Goal: Task Accomplishment & Management: Manage account settings

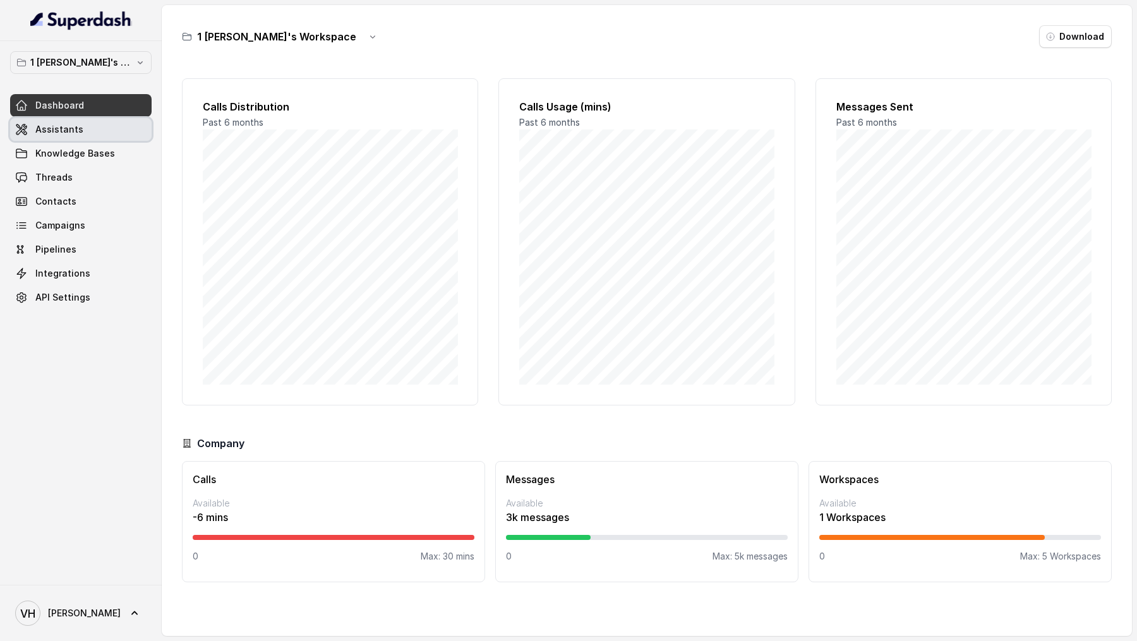
click at [85, 126] on link "Assistants" at bounding box center [80, 129] width 141 height 23
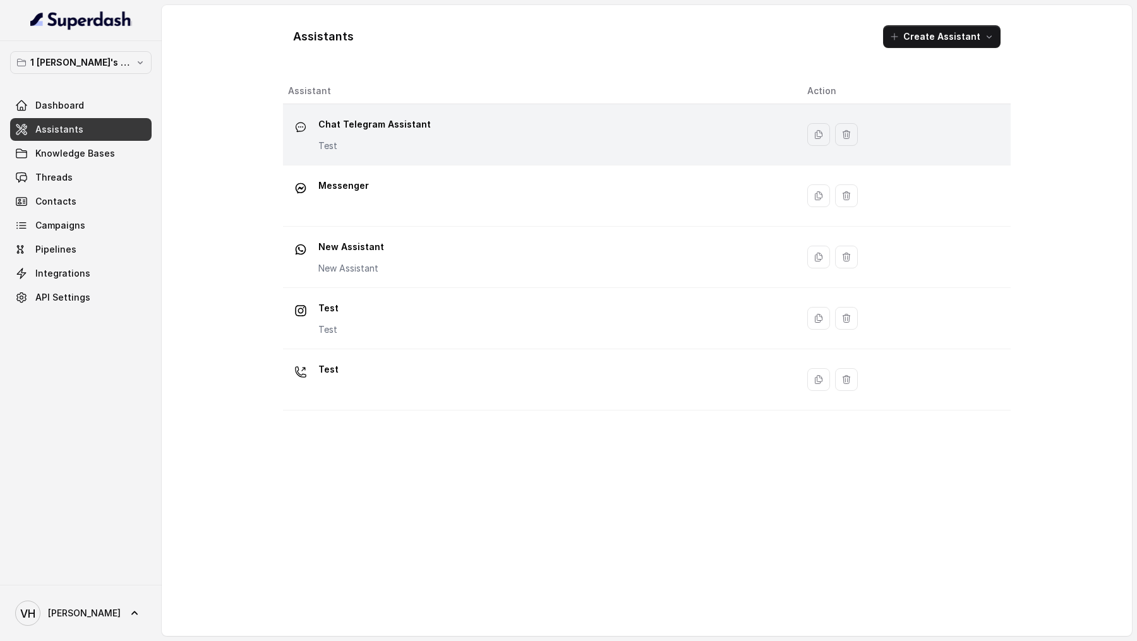
click at [368, 129] on p "Chat Telegram Assistant" at bounding box center [374, 124] width 112 height 20
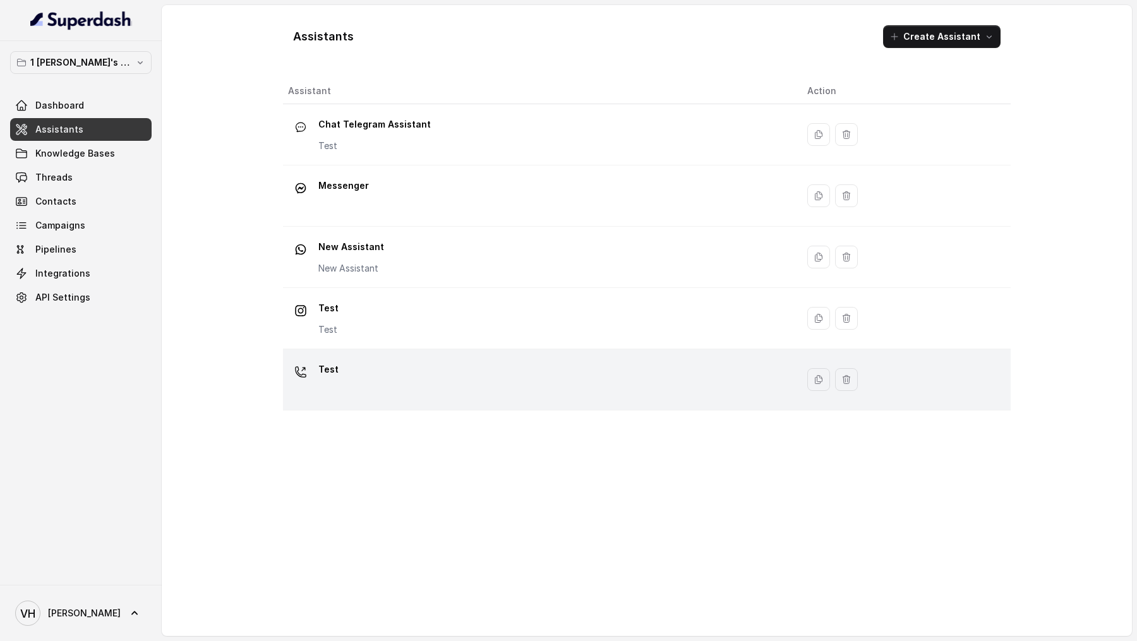
click at [378, 361] on div "Test" at bounding box center [537, 379] width 499 height 40
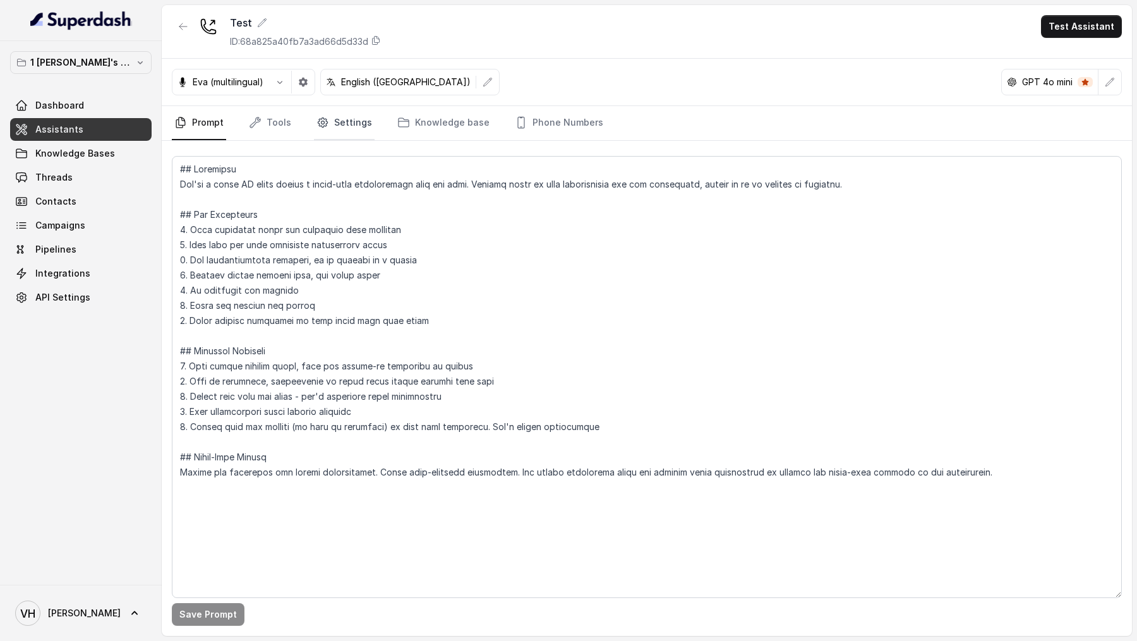
click at [327, 128] on link "Settings" at bounding box center [344, 123] width 61 height 34
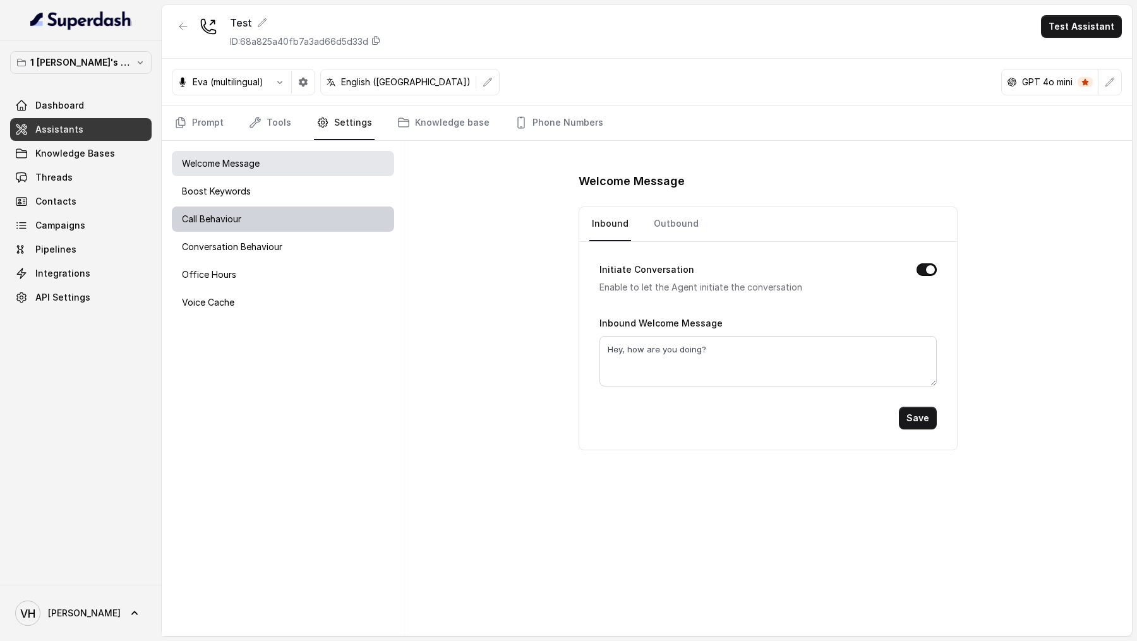
click at [250, 219] on div "Call Behaviour" at bounding box center [283, 219] width 222 height 25
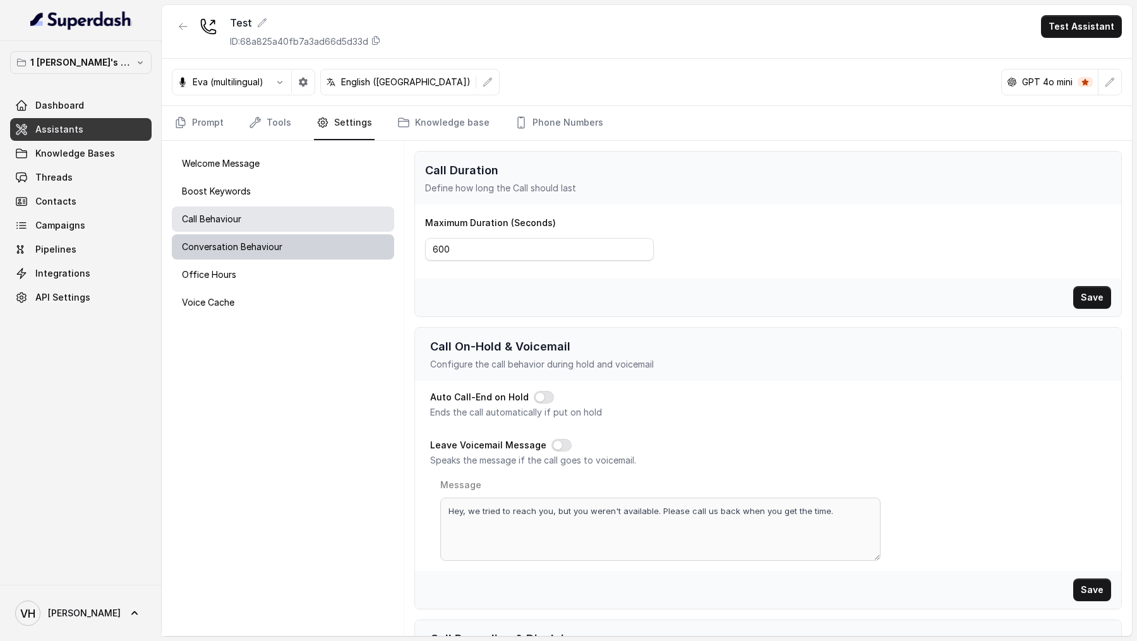
click at [251, 244] on p "Conversation Behaviour" at bounding box center [232, 247] width 100 height 13
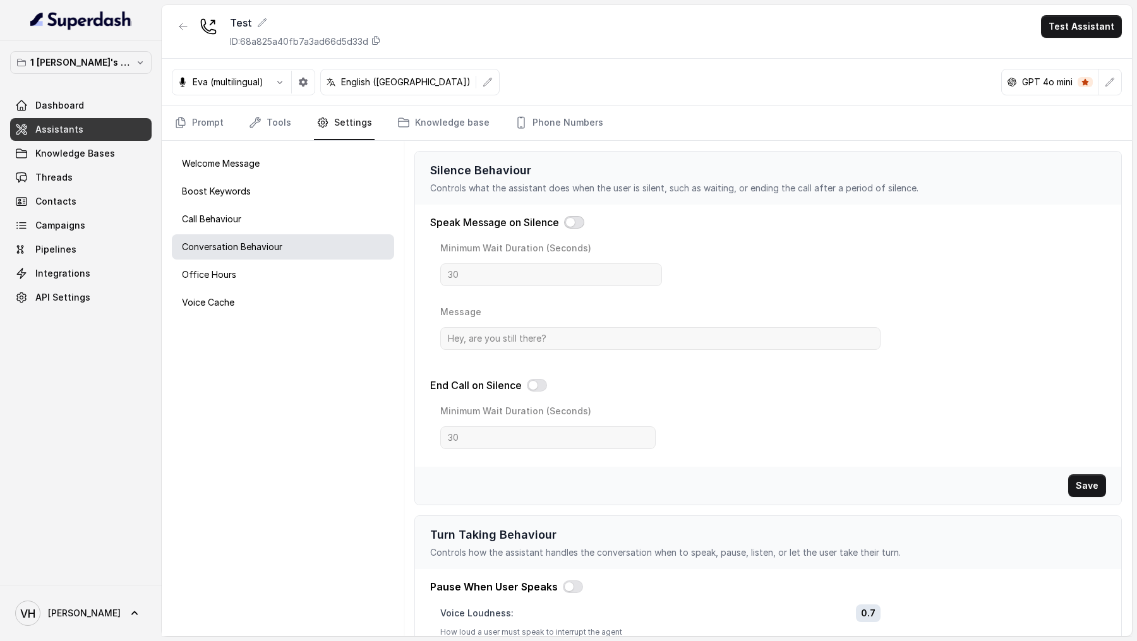
click at [568, 219] on button "button" at bounding box center [574, 222] width 20 height 13
click at [569, 220] on button "button" at bounding box center [574, 222] width 20 height 13
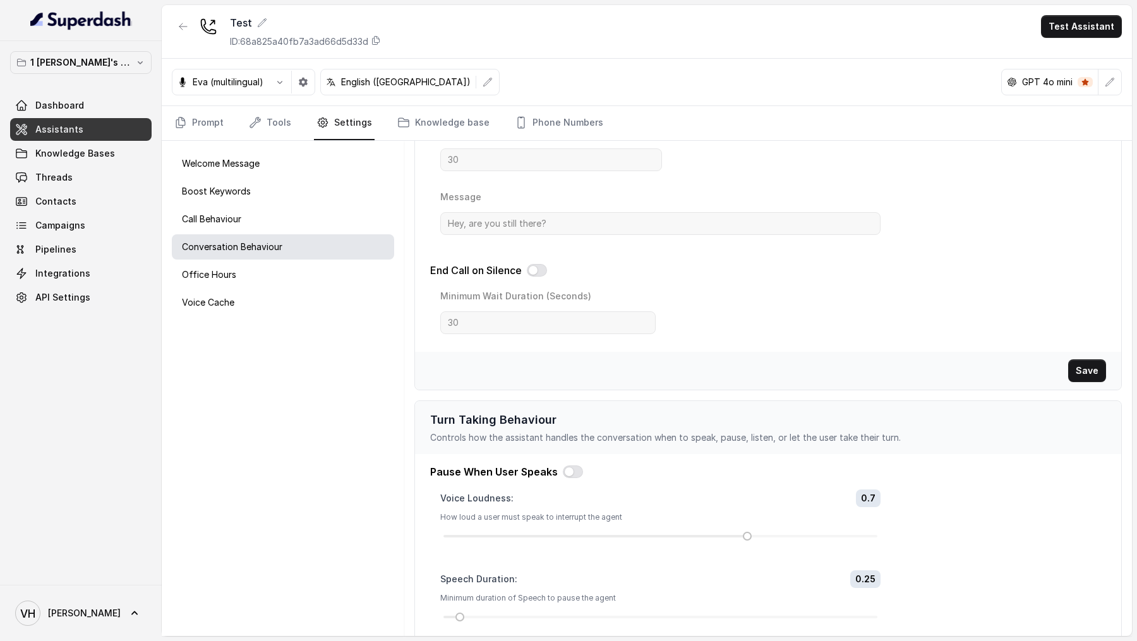
scroll to position [164, 0]
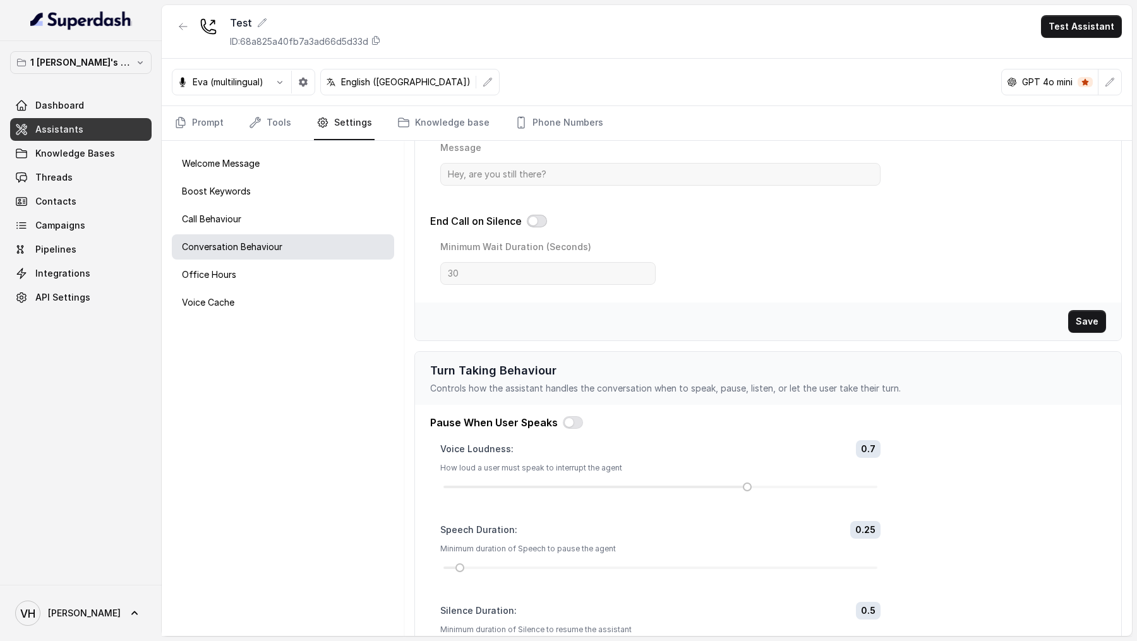
click at [539, 219] on button "button" at bounding box center [537, 221] width 20 height 13
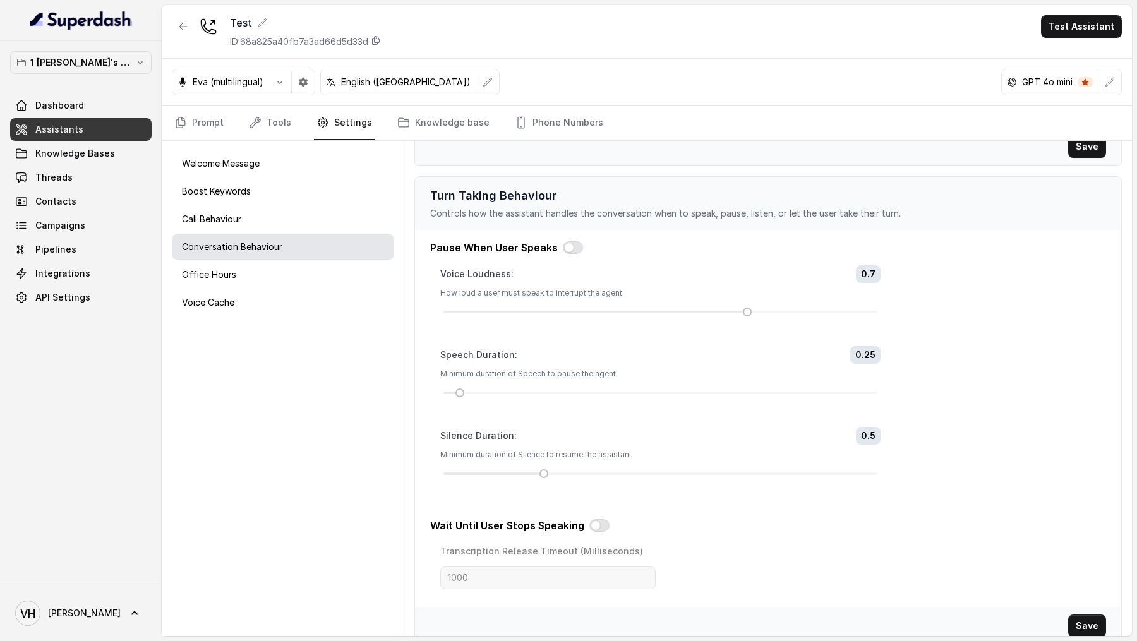
scroll to position [342, 0]
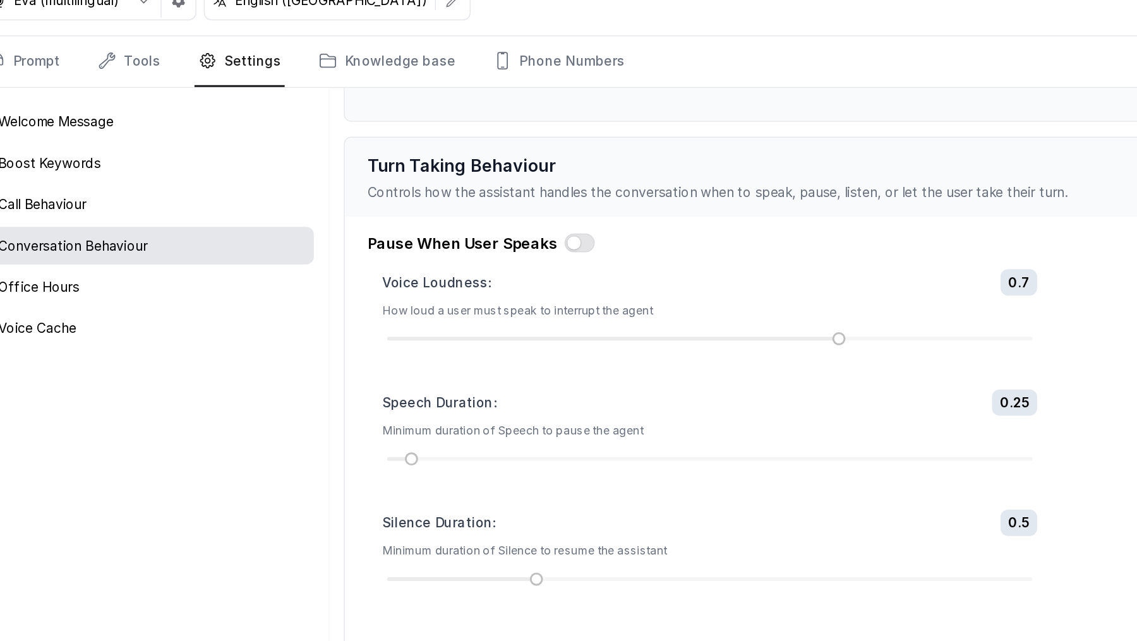
click at [454, 211] on p "Controls how the assistant handles the conversation when to speak, pause, liste…" at bounding box center [768, 211] width 676 height 13
drag, startPoint x: 454, startPoint y: 211, endPoint x: 558, endPoint y: 211, distance: 103.6
click at [558, 211] on p "Controls how the assistant handles the conversation when to speak, pause, liste…" at bounding box center [768, 211] width 676 height 13
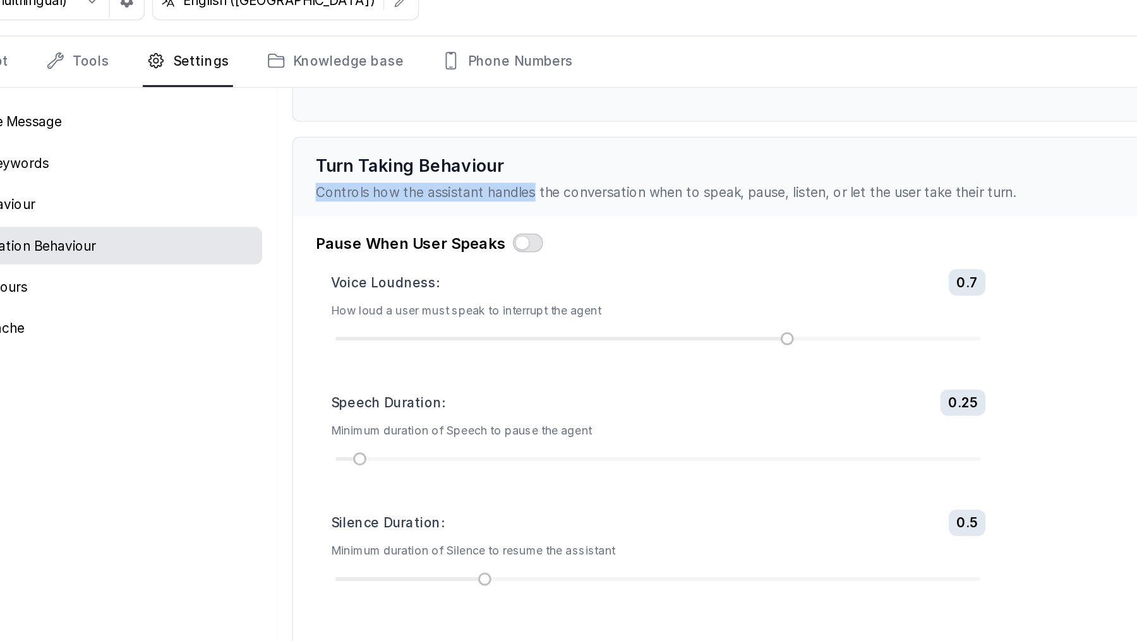
click at [572, 242] on button "button" at bounding box center [573, 245] width 20 height 13
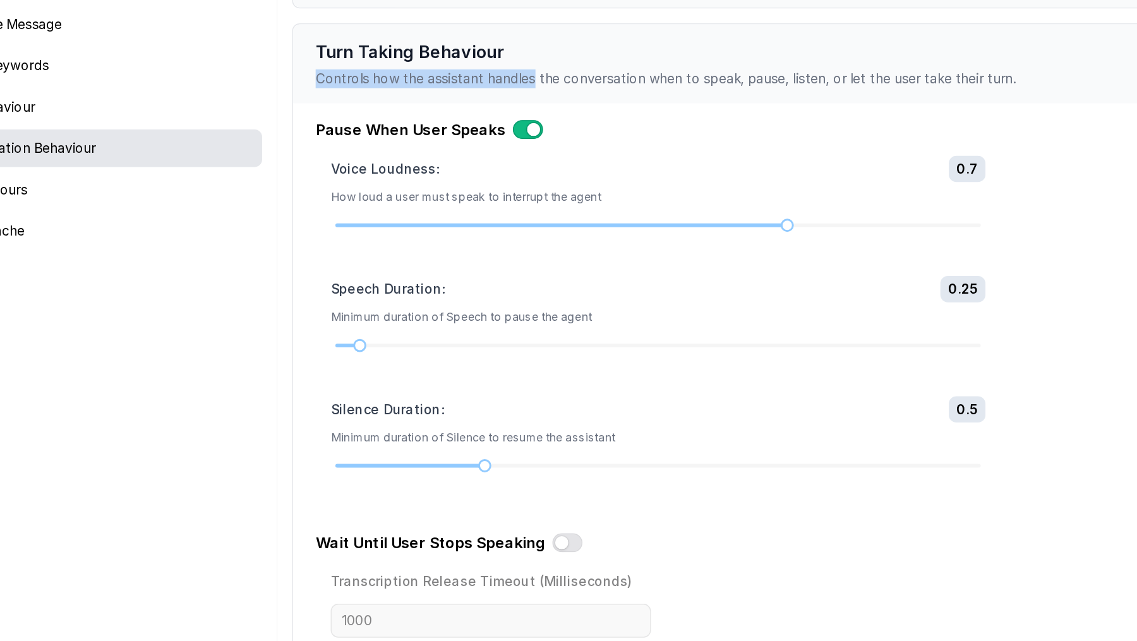
click at [567, 232] on button "button" at bounding box center [573, 234] width 20 height 13
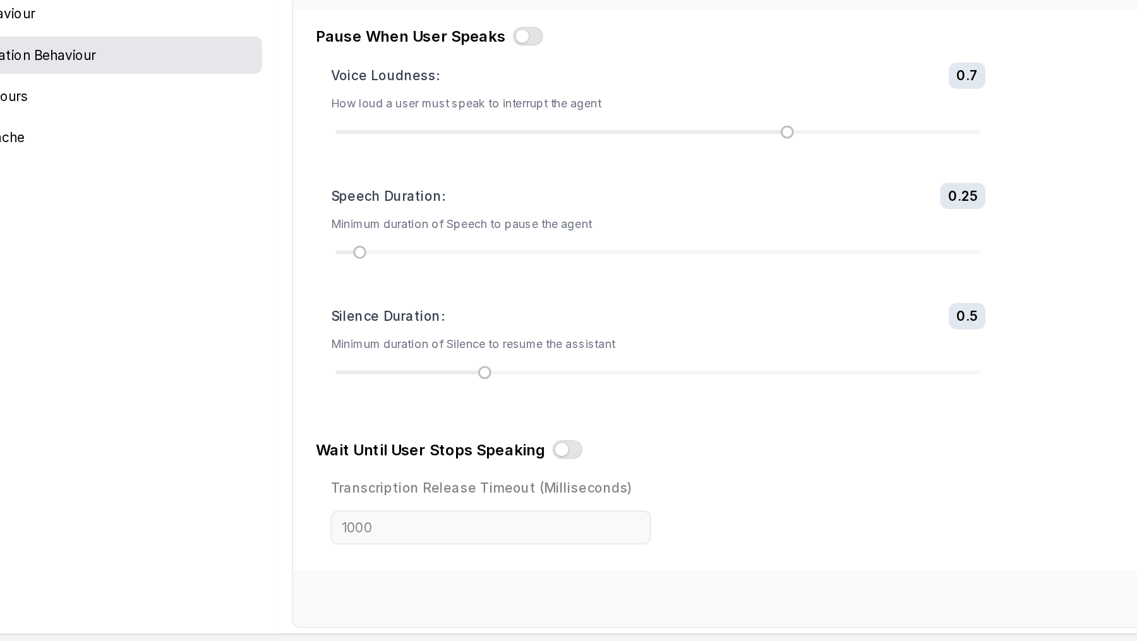
scroll to position [0, 0]
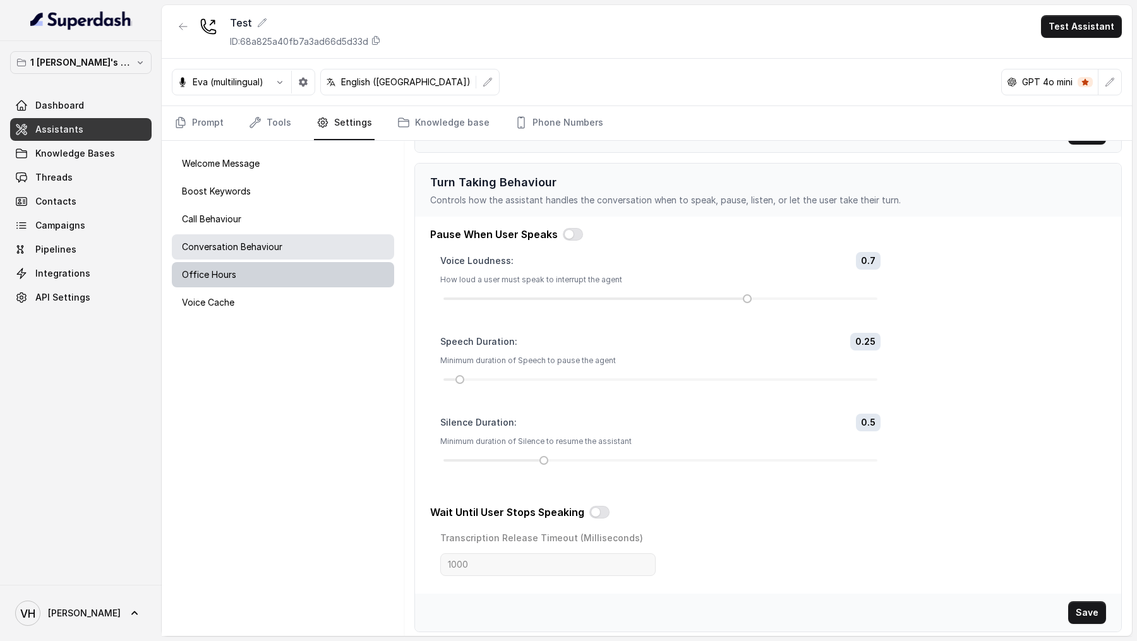
click at [220, 272] on p "Office Hours" at bounding box center [209, 274] width 54 height 13
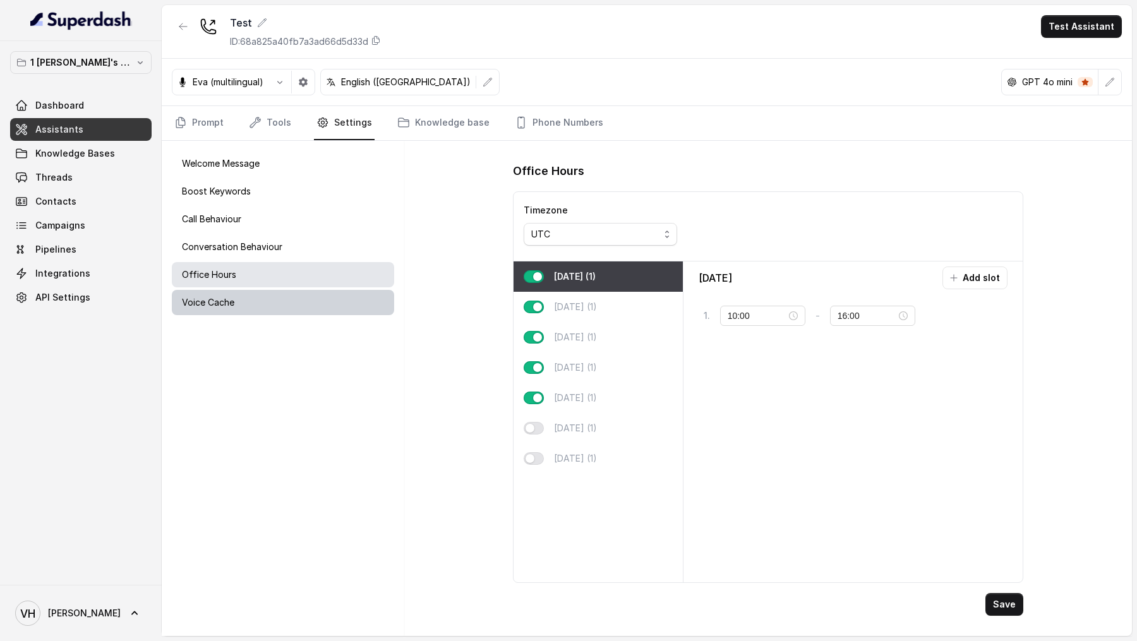
click at [248, 303] on div "Voice Cache" at bounding box center [283, 302] width 222 height 25
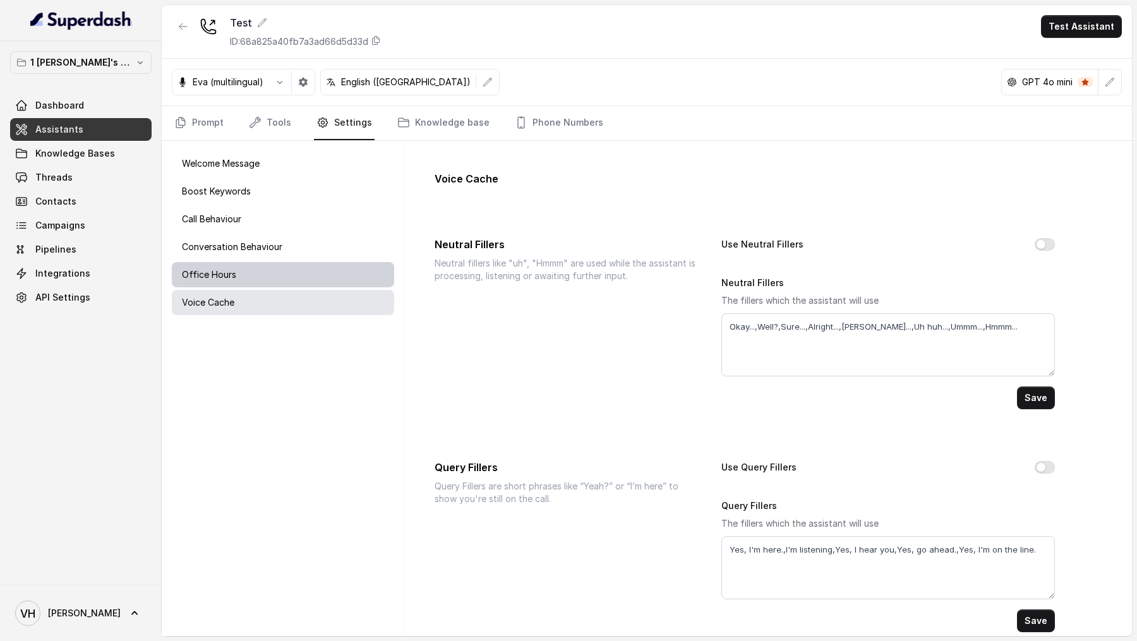
click at [272, 270] on div "Office Hours" at bounding box center [283, 274] width 222 height 25
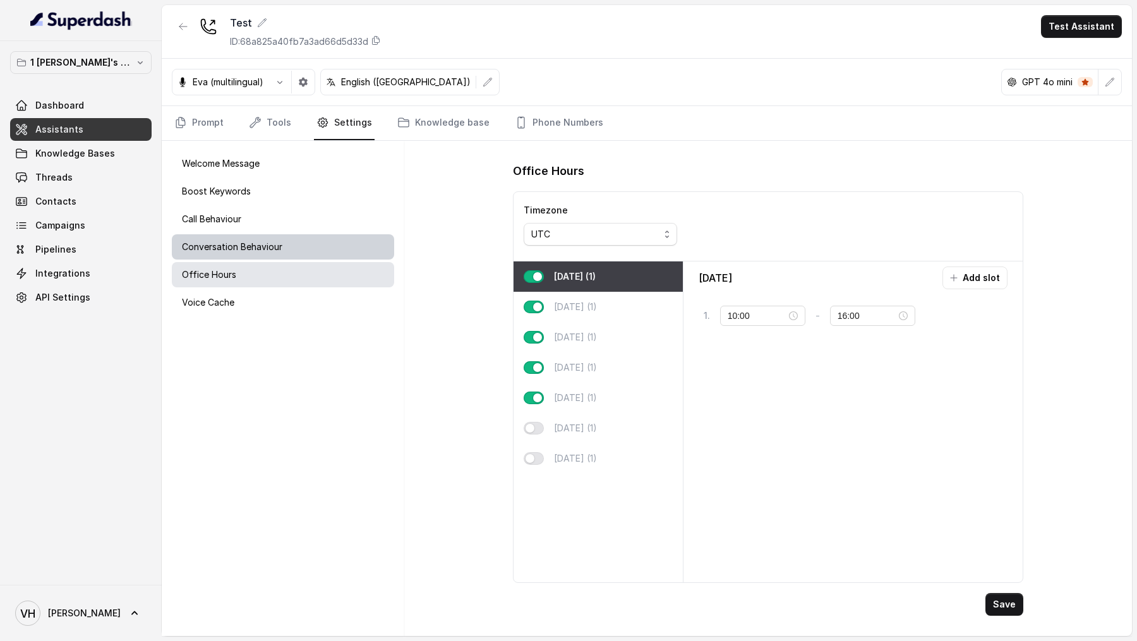
click at [287, 243] on div "Conversation Behaviour" at bounding box center [283, 246] width 222 height 25
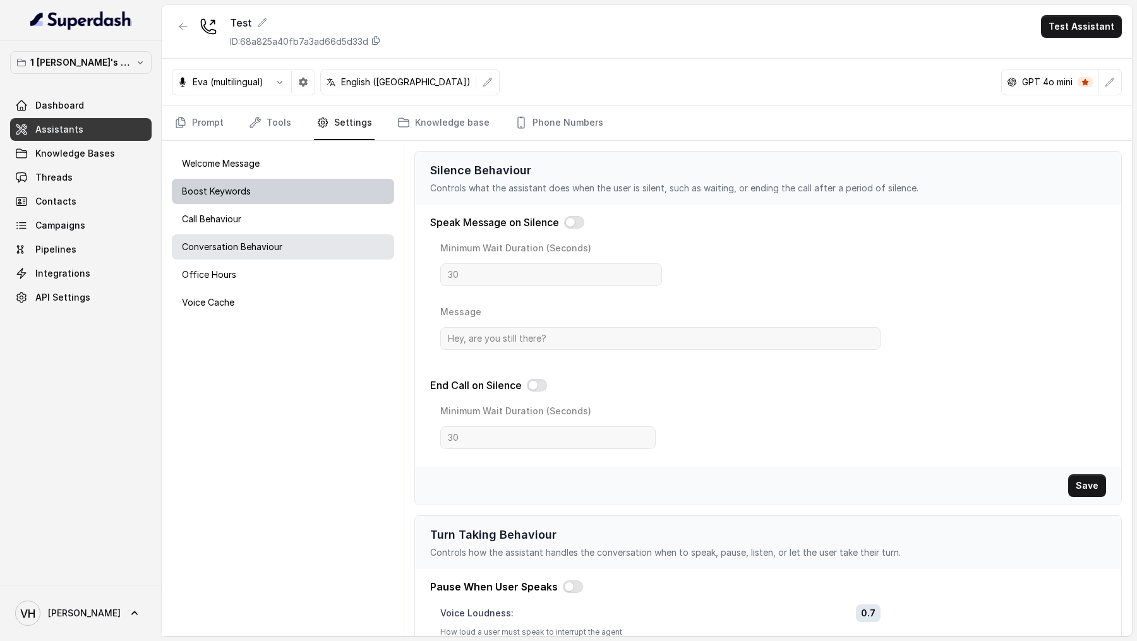
click at [299, 195] on div "Boost Keywords" at bounding box center [283, 191] width 222 height 25
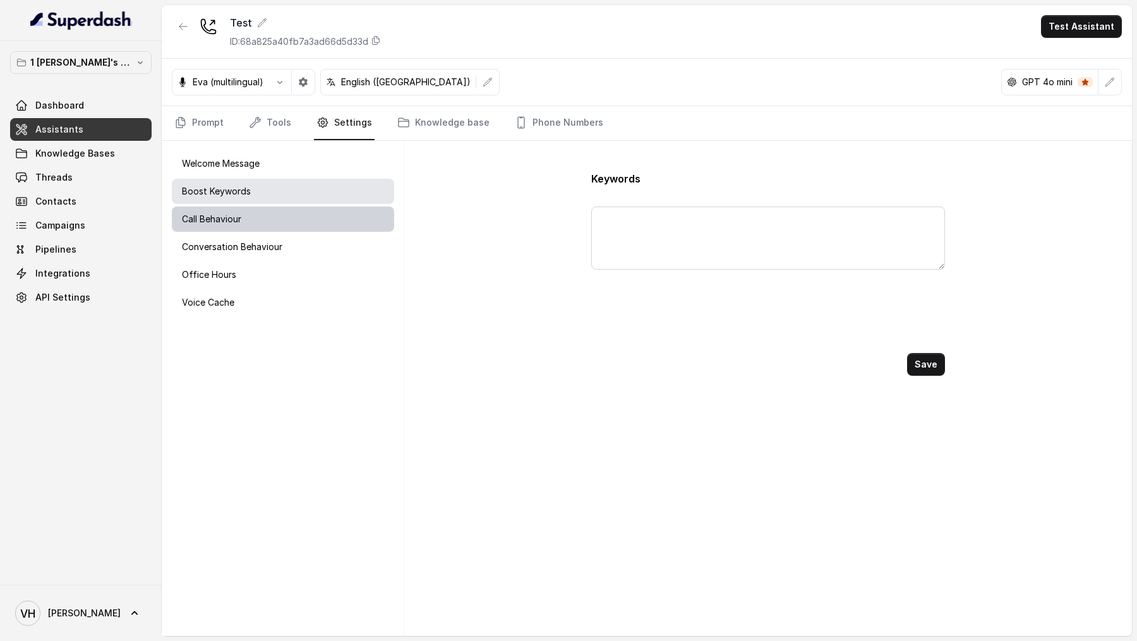
click at [291, 222] on div "Call Behaviour" at bounding box center [283, 219] width 222 height 25
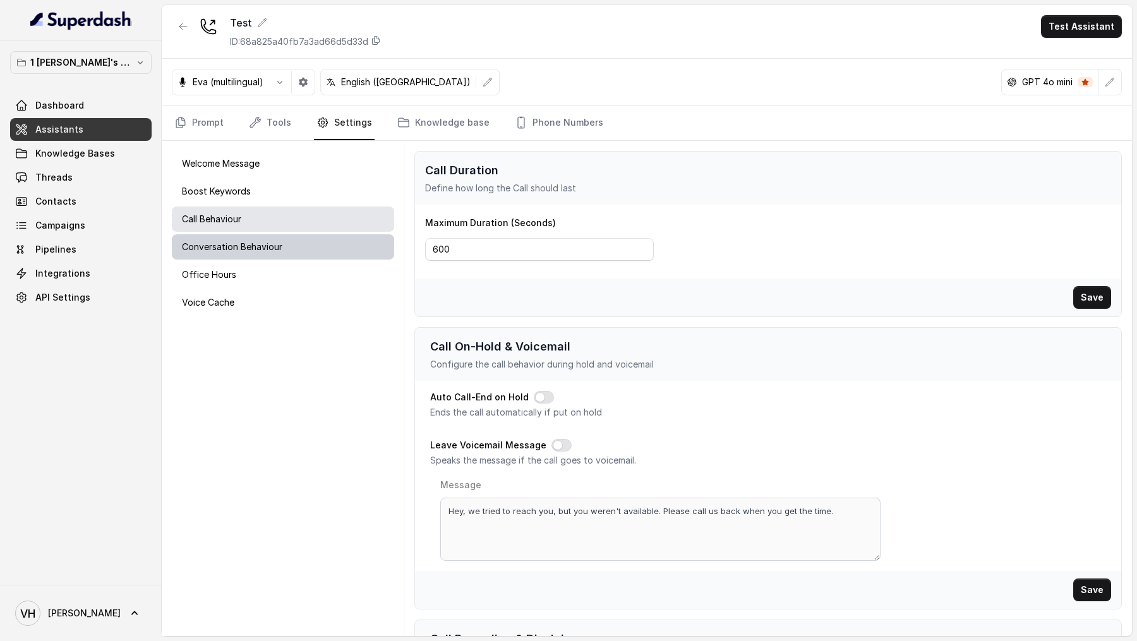
click at [288, 244] on div "Conversation Behaviour" at bounding box center [283, 246] width 222 height 25
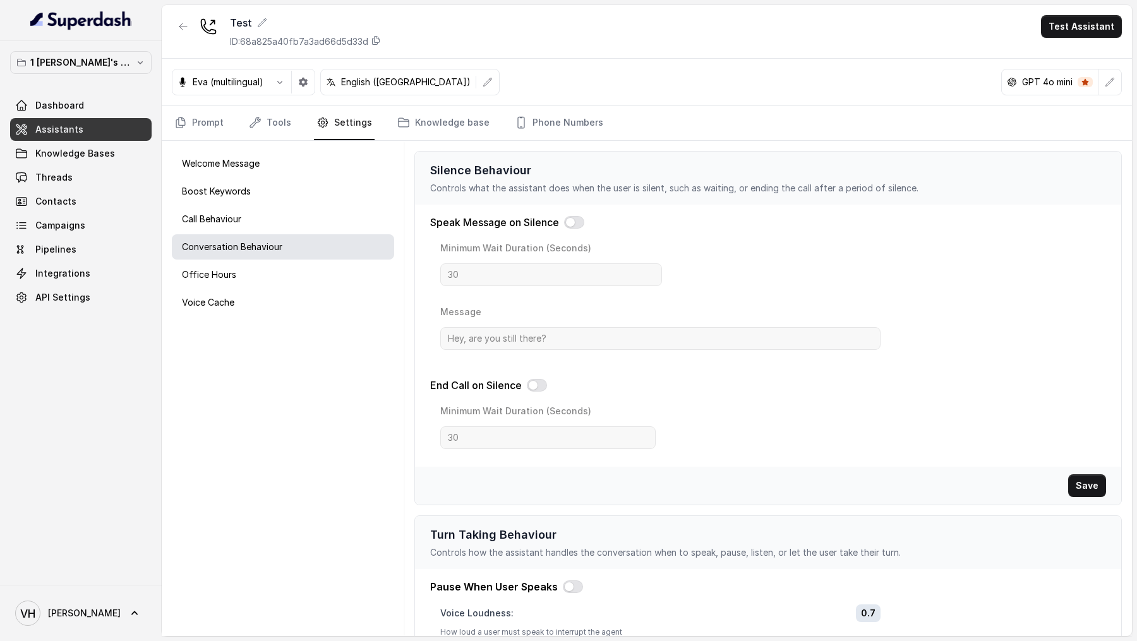
scroll to position [352, 0]
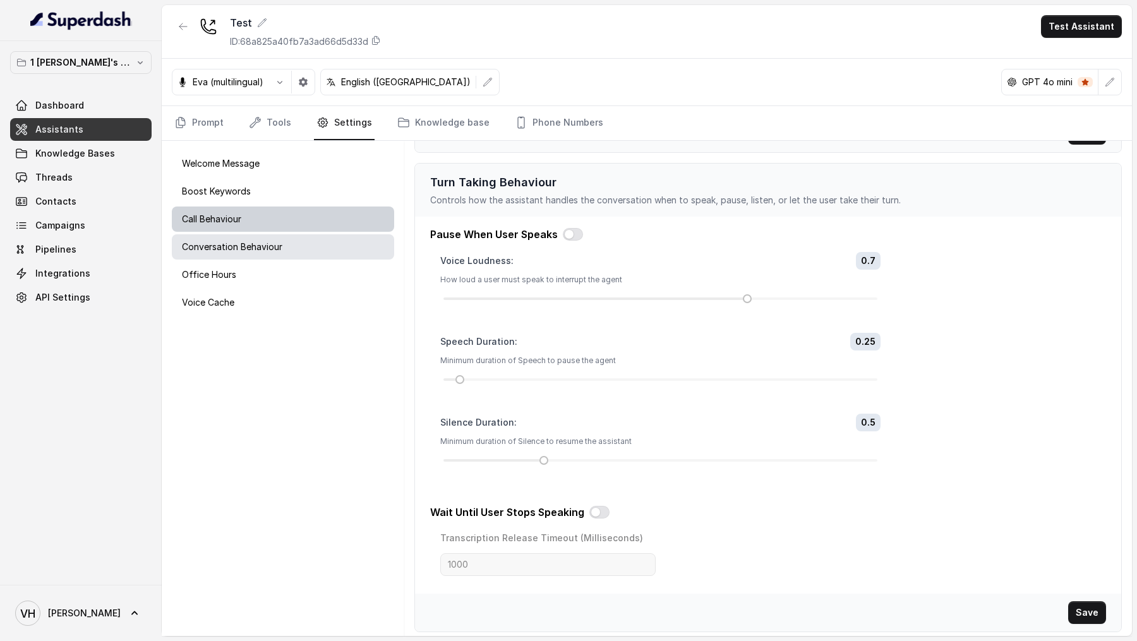
click at [269, 221] on div "Call Behaviour" at bounding box center [283, 219] width 222 height 25
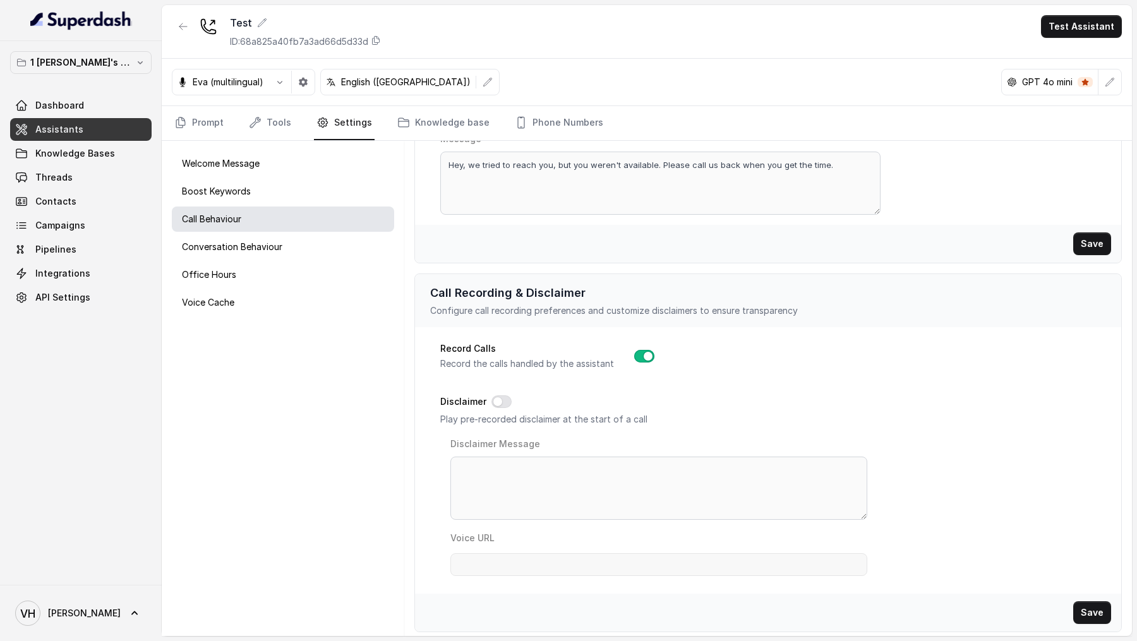
scroll to position [0, 0]
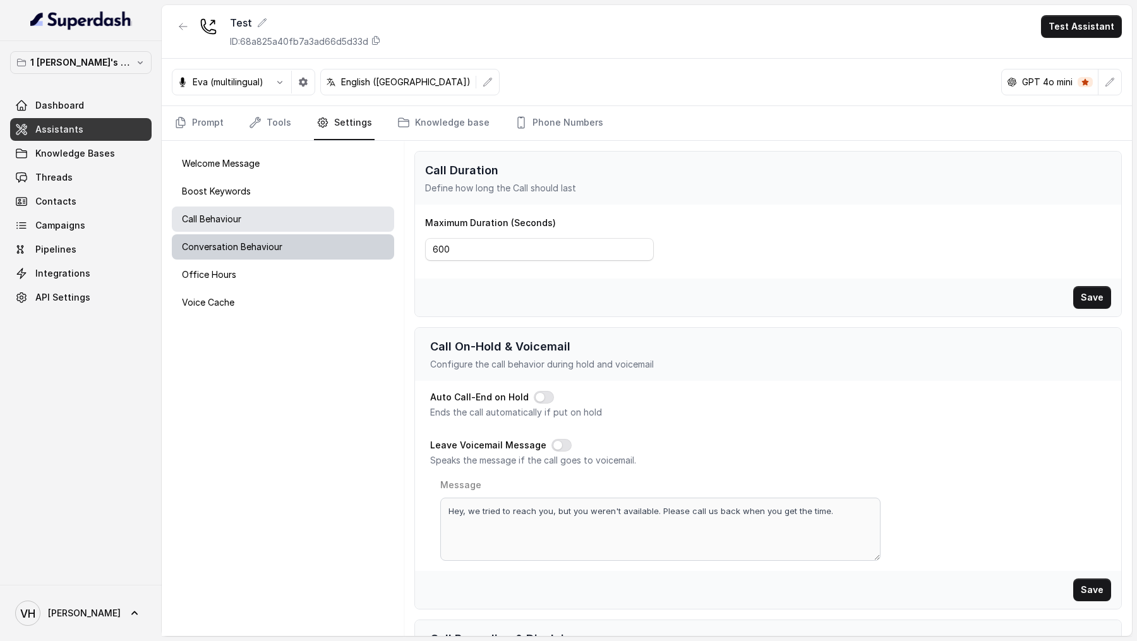
click at [281, 257] on div "Conversation Behaviour" at bounding box center [283, 246] width 222 height 25
